Goal: Find specific page/section: Find specific page/section

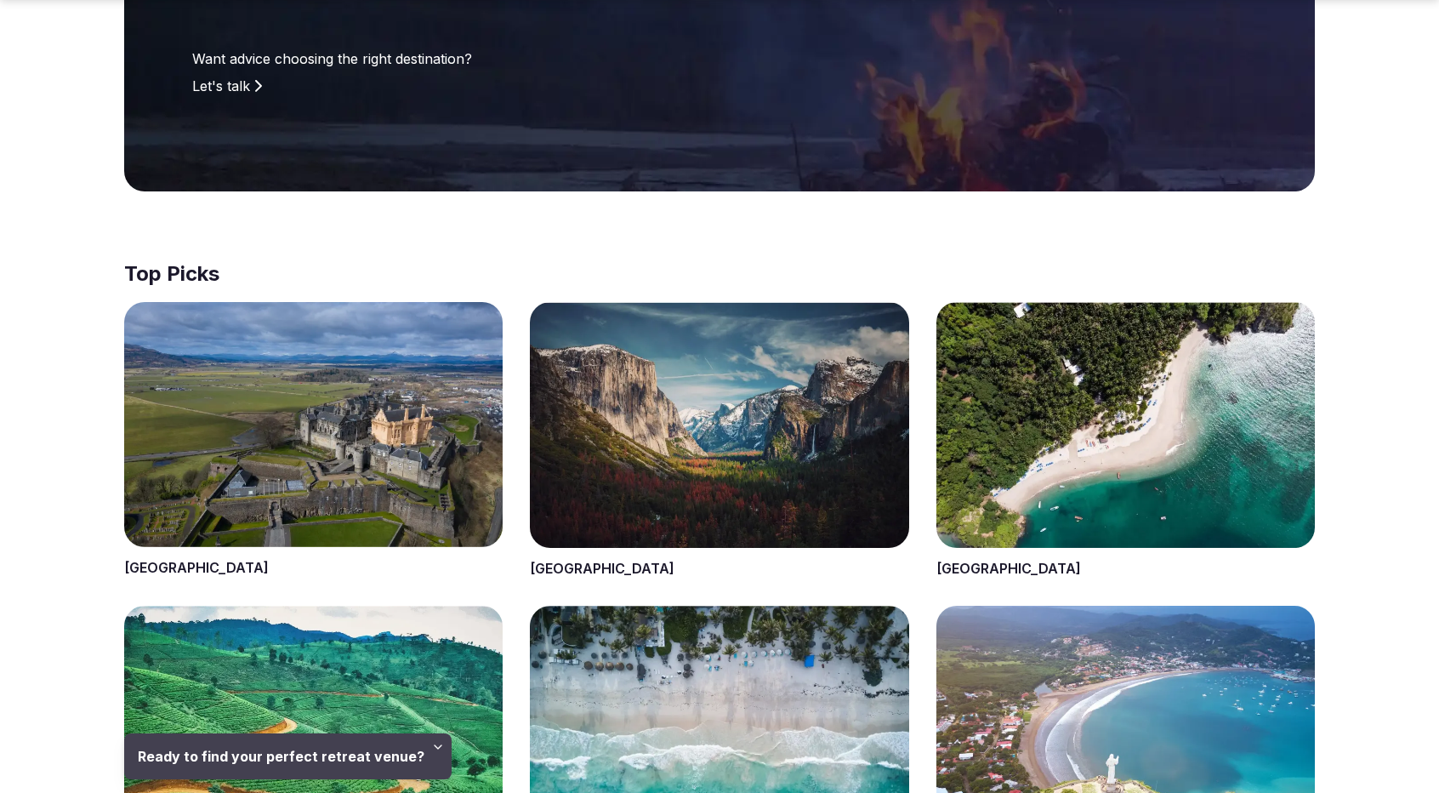
scroll to position [510, 0]
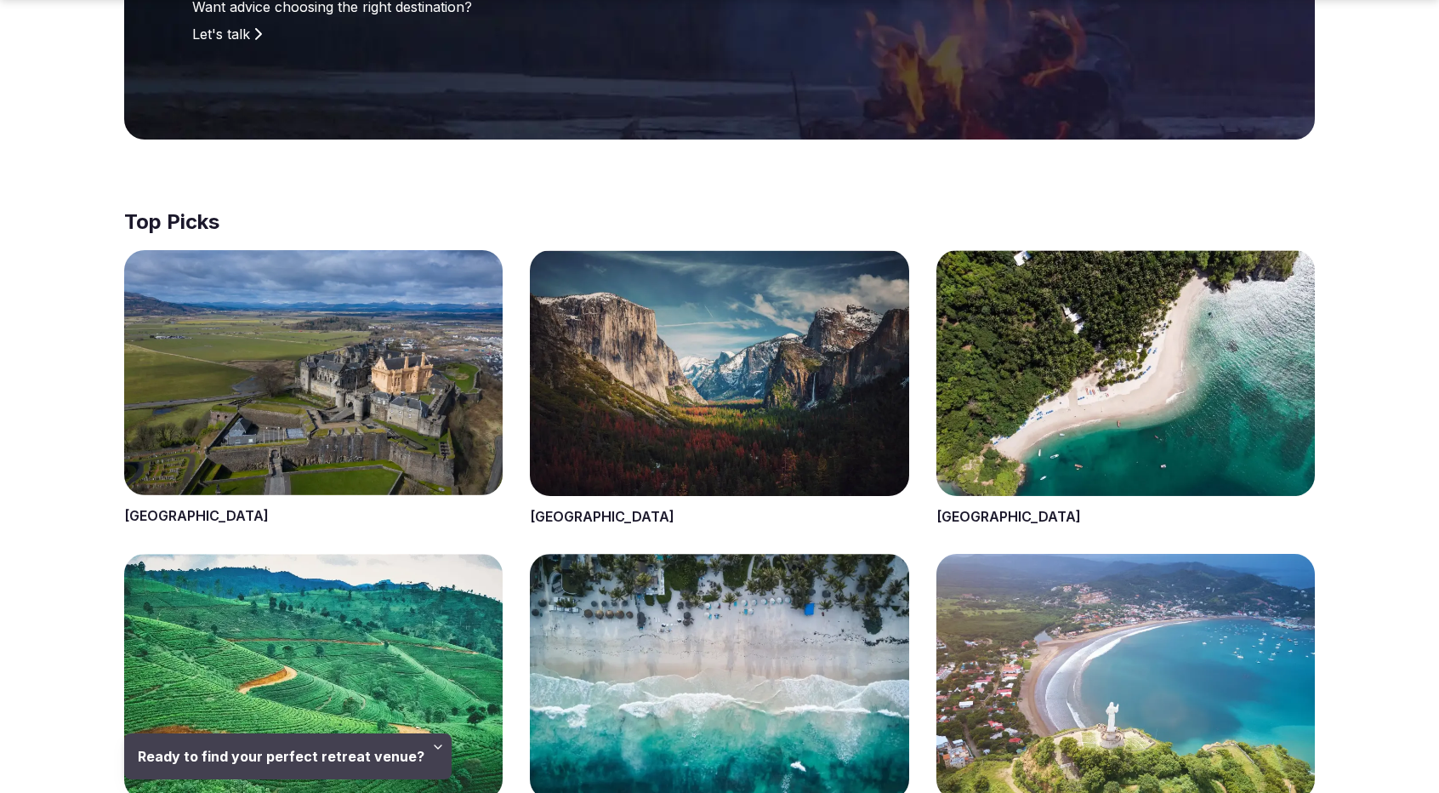
click at [702, 433] on span at bounding box center [719, 388] width 379 height 276
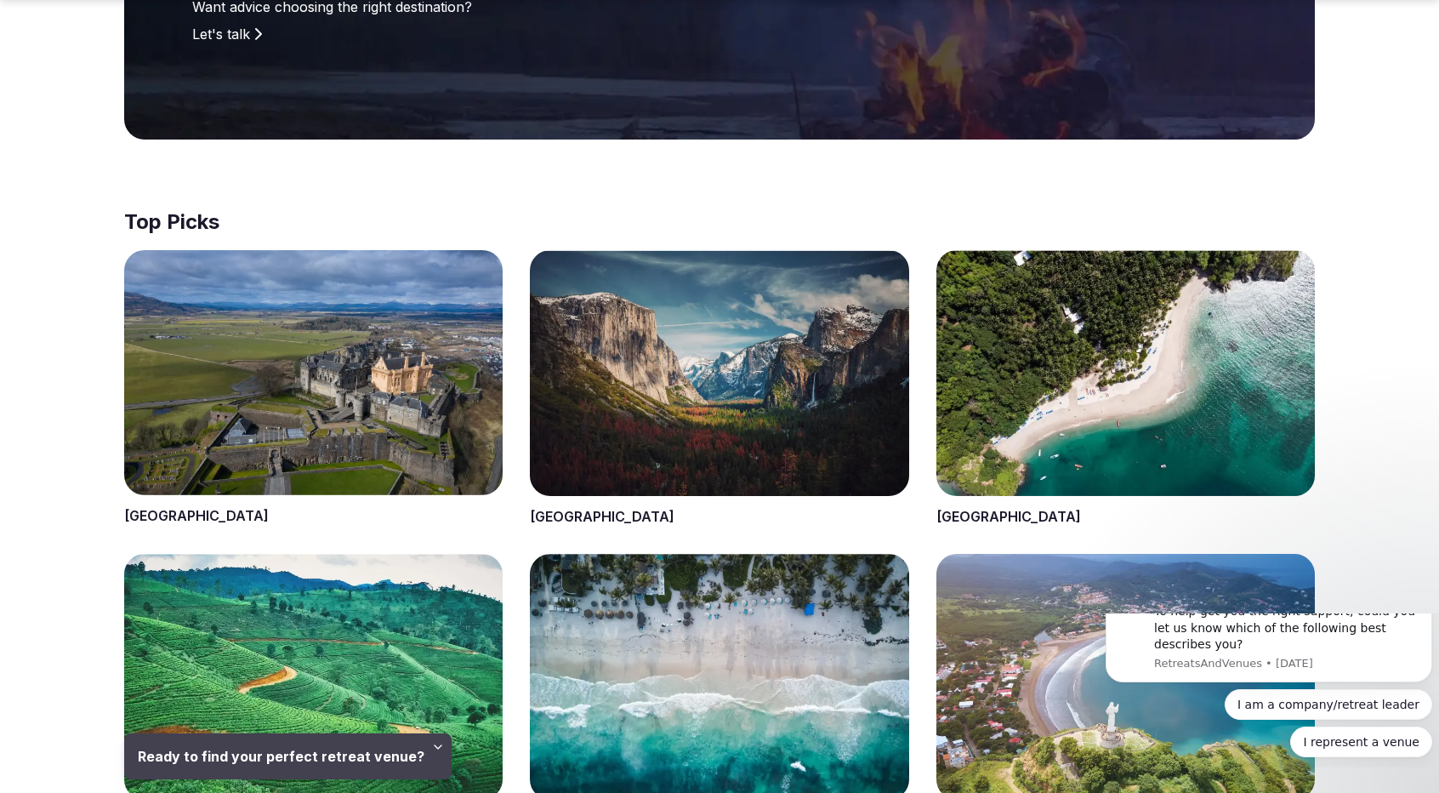
scroll to position [0, 0]
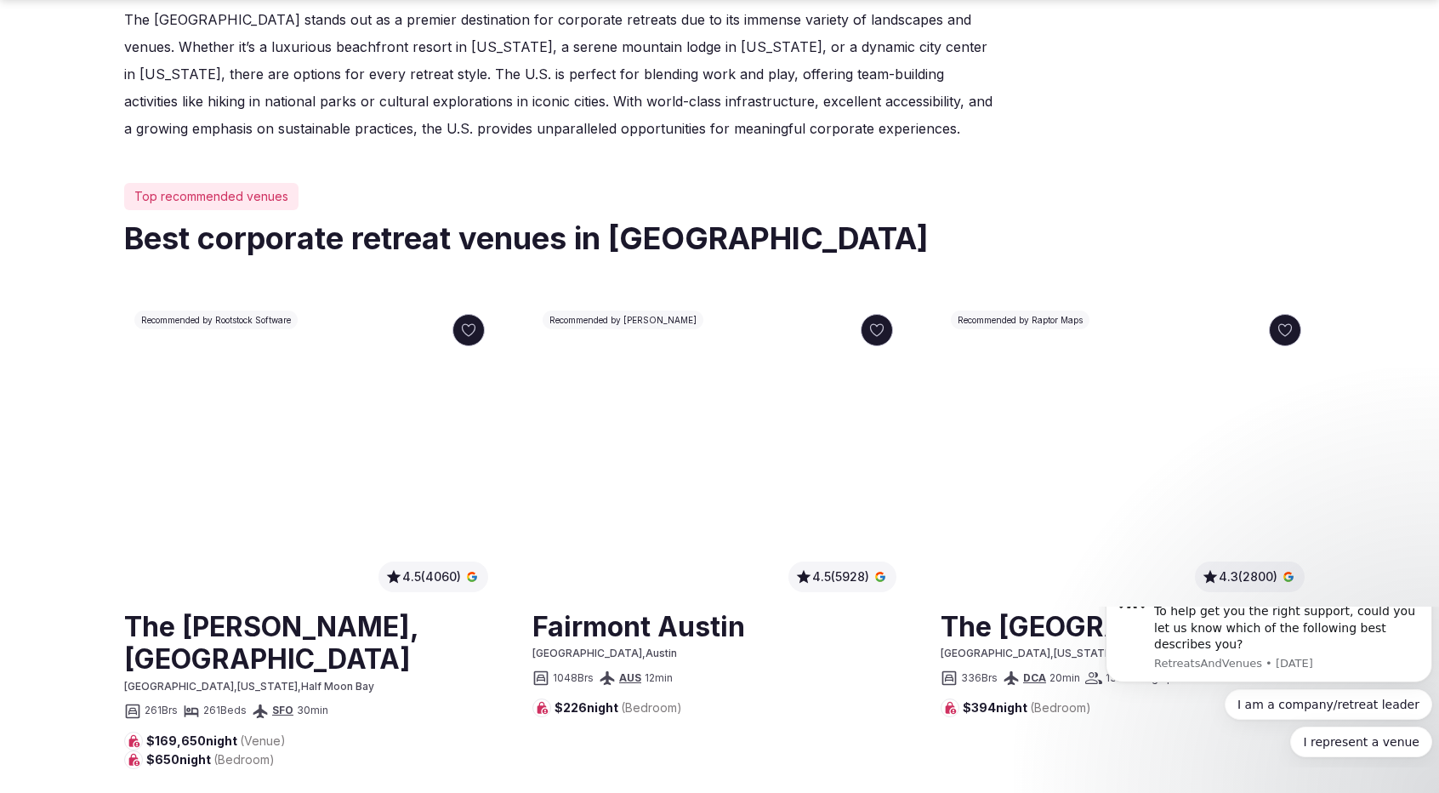
scroll to position [766, 0]
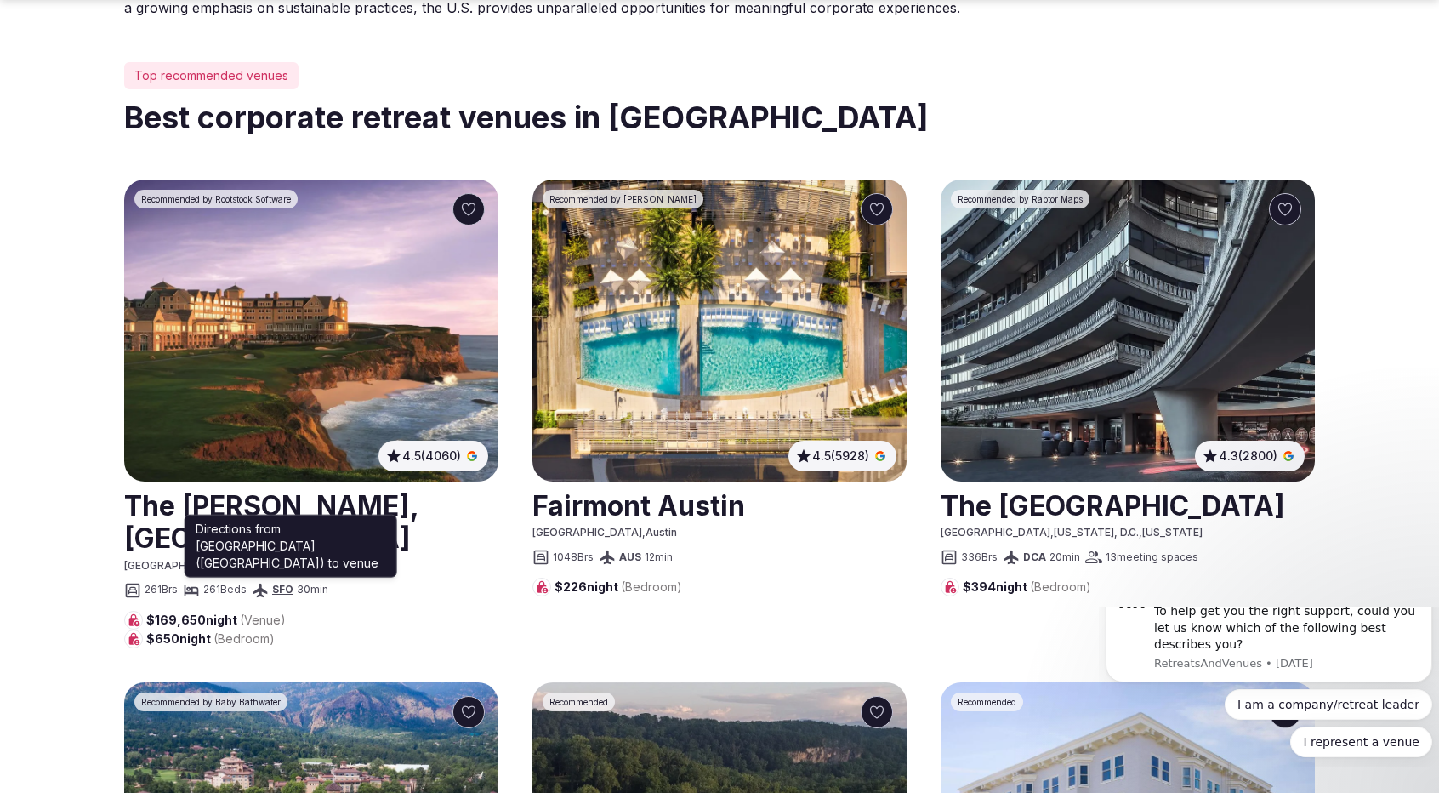
drag, startPoint x: 368, startPoint y: 592, endPoint x: 265, endPoint y: 587, distance: 103.9
click at [265, 587] on div "261 Brs 261 Beds SFO 30 min Directions from [GEOGRAPHIC_DATA] ([GEOGRAPHIC_DATA…" at bounding box center [311, 590] width 374 height 20
drag, startPoint x: 203, startPoint y: 528, endPoint x: 242, endPoint y: 528, distance: 39.1
click at [242, 528] on p "Directions from San Francisco International Airport (San Francisco) to venue" at bounding box center [291, 545] width 191 height 51
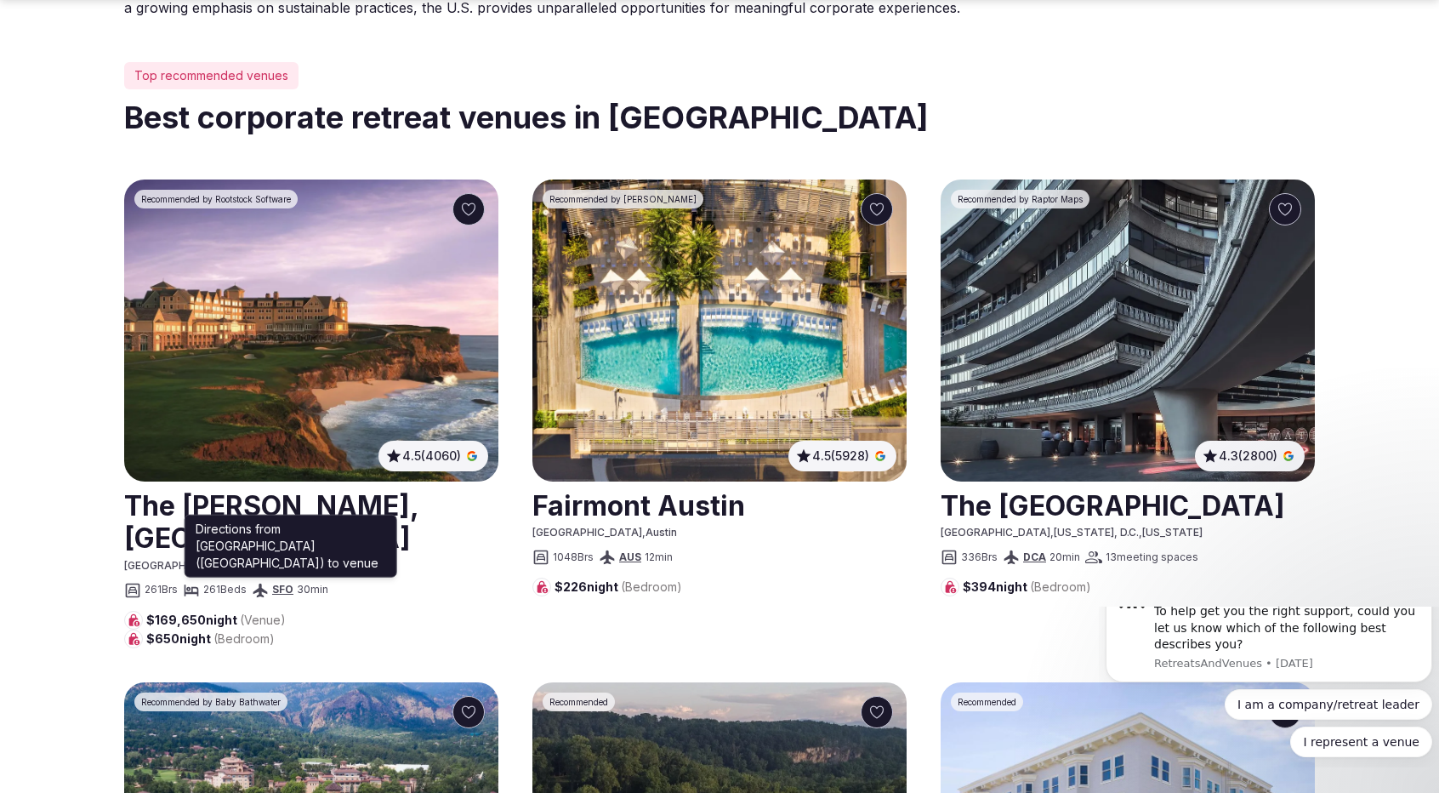
drag, startPoint x: 200, startPoint y: 527, endPoint x: 342, endPoint y: 566, distance: 147.1
click at [342, 566] on p "Directions from San Francisco International Airport (San Francisco) to venue" at bounding box center [291, 545] width 191 height 51
click at [332, 566] on p "Directions from San Francisco International Airport (San Francisco) to venue" at bounding box center [291, 545] width 191 height 51
drag, startPoint x: 329, startPoint y: 567, endPoint x: 195, endPoint y: 527, distance: 140.2
click at [195, 527] on div "Directions from San Francisco International Airport (San Francisco) to venue Di…" at bounding box center [291, 545] width 213 height 63
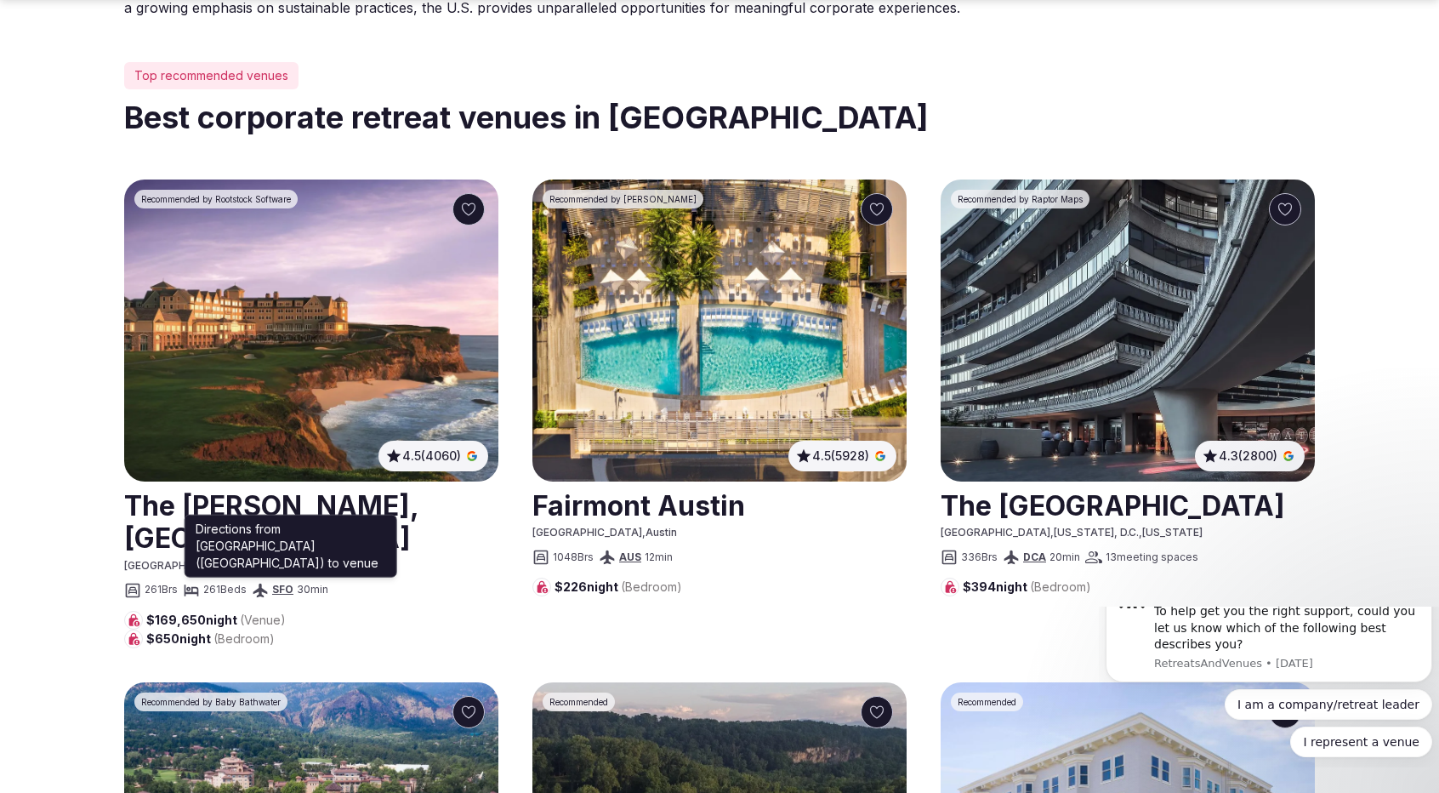
click at [202, 531] on p "Directions from San Francisco International Airport (San Francisco) to venue" at bounding box center [291, 545] width 191 height 51
drag, startPoint x: 200, startPoint y: 530, endPoint x: 327, endPoint y: 565, distance: 132.3
click at [327, 565] on p "Directions from San Francisco International Airport (San Francisco) to venue" at bounding box center [291, 545] width 191 height 51
drag, startPoint x: 208, startPoint y: 529, endPoint x: 298, endPoint y: 537, distance: 90.5
click at [298, 537] on p "Directions from San Francisco International Airport (San Francisco) to venue" at bounding box center [291, 545] width 191 height 51
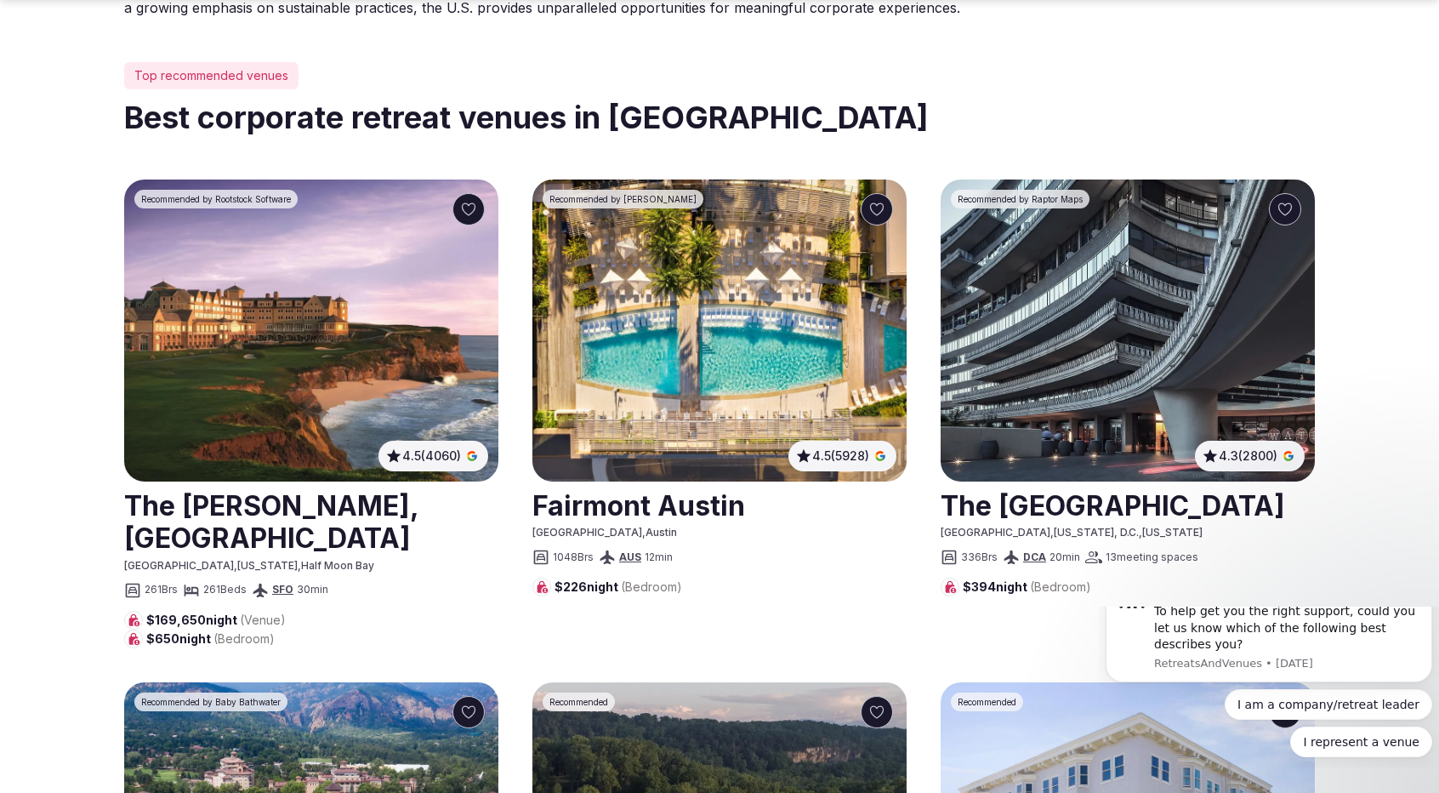
drag, startPoint x: 325, startPoint y: 558, endPoint x: 182, endPoint y: 519, distance: 148.2
drag, startPoint x: 335, startPoint y: 564, endPoint x: 196, endPoint y: 533, distance: 142.0
click at [197, 533] on p "Directions from San Francisco International Airport (San Francisco) to venue" at bounding box center [291, 545] width 191 height 51
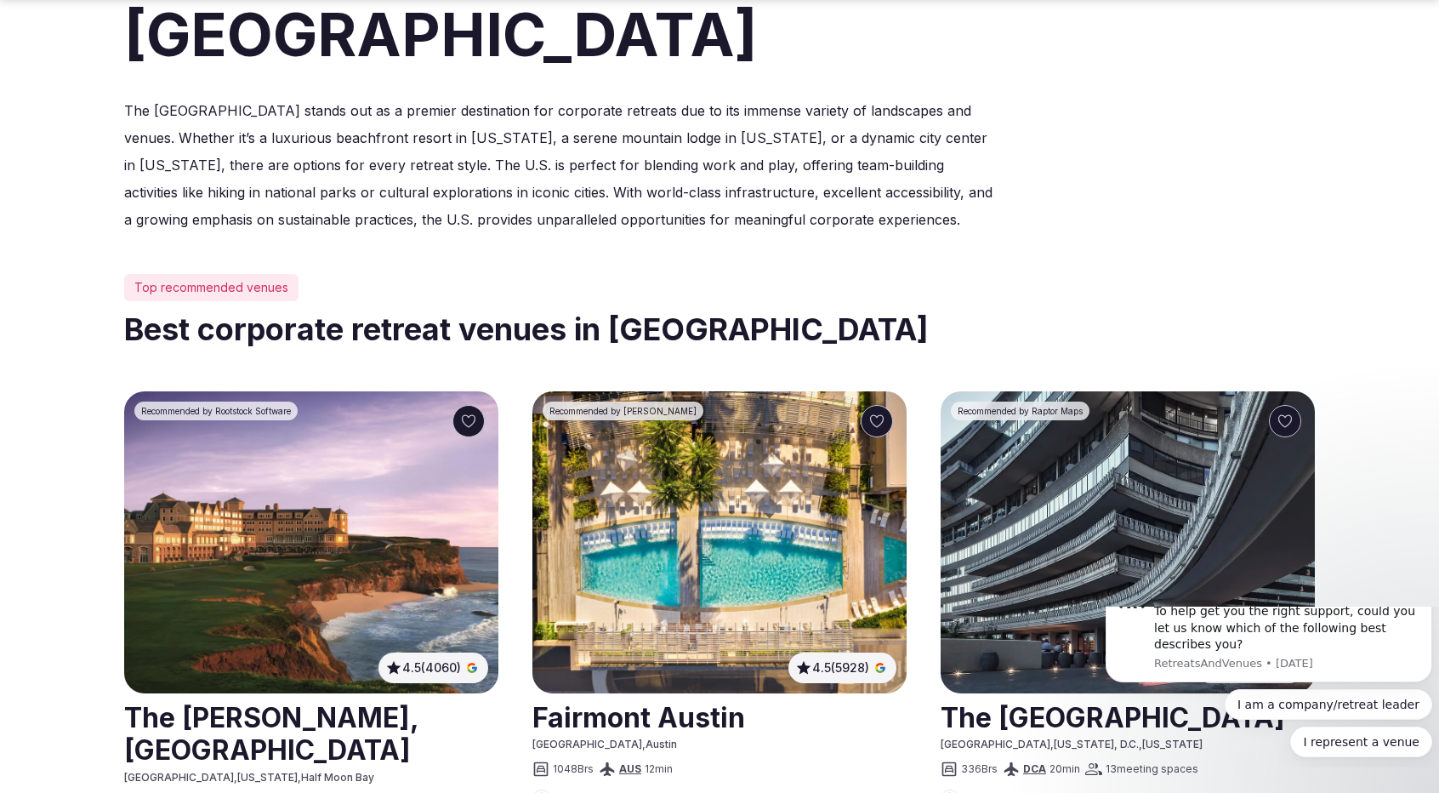
scroll to position [681, 0]
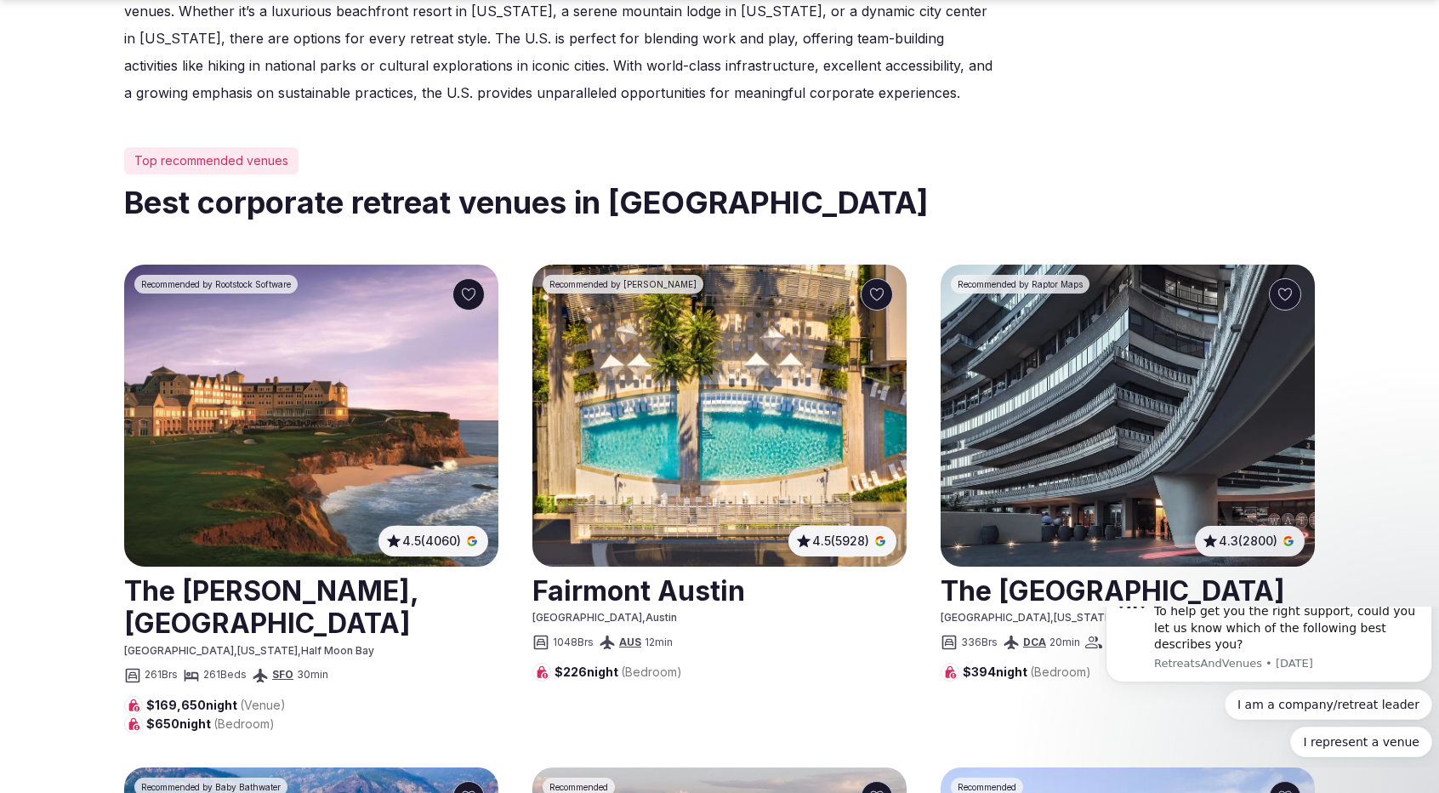
click at [1427, 577] on icon "Dismiss notification" at bounding box center [1427, 571] width 9 height 9
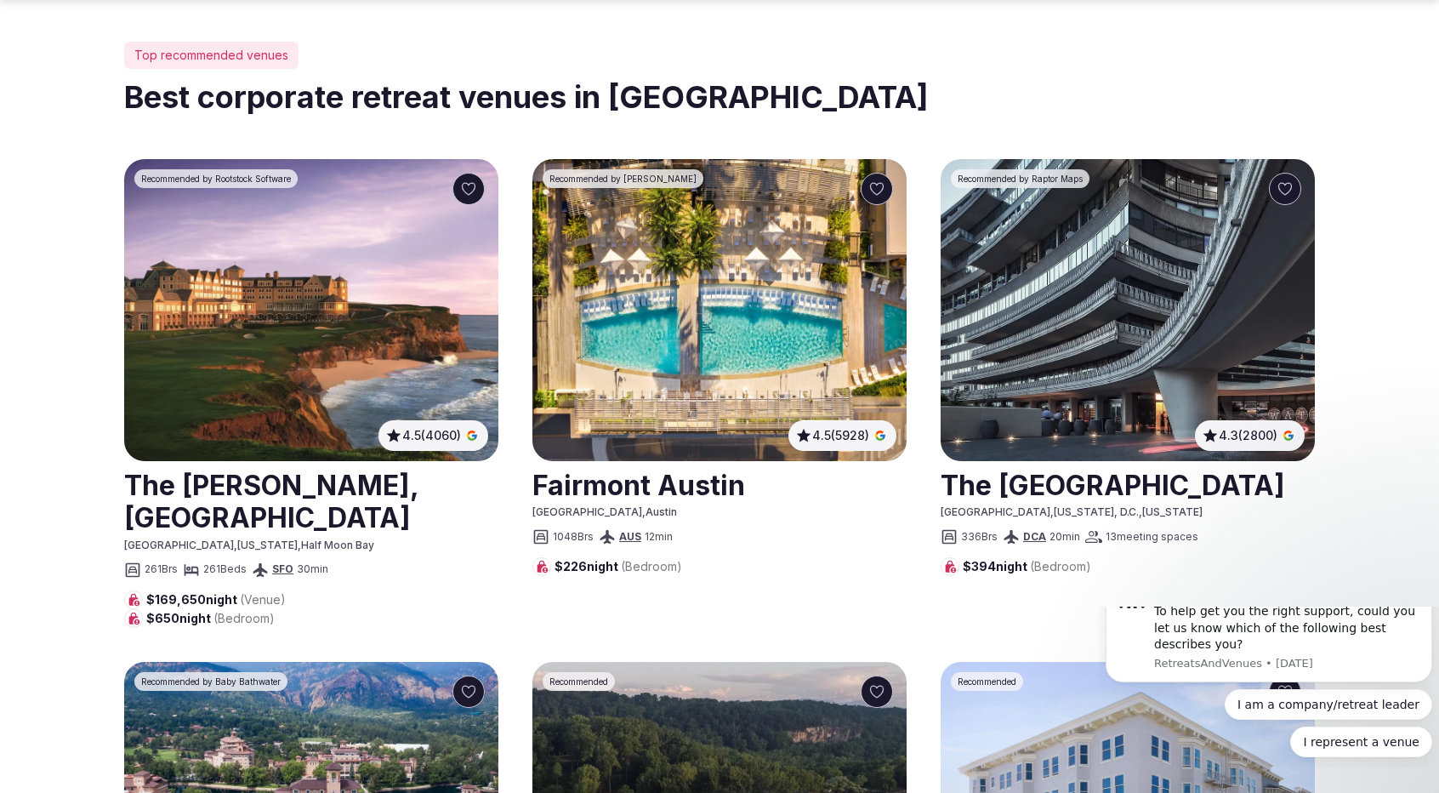
scroll to position [851, 0]
